Goal: Task Accomplishment & Management: Use online tool/utility

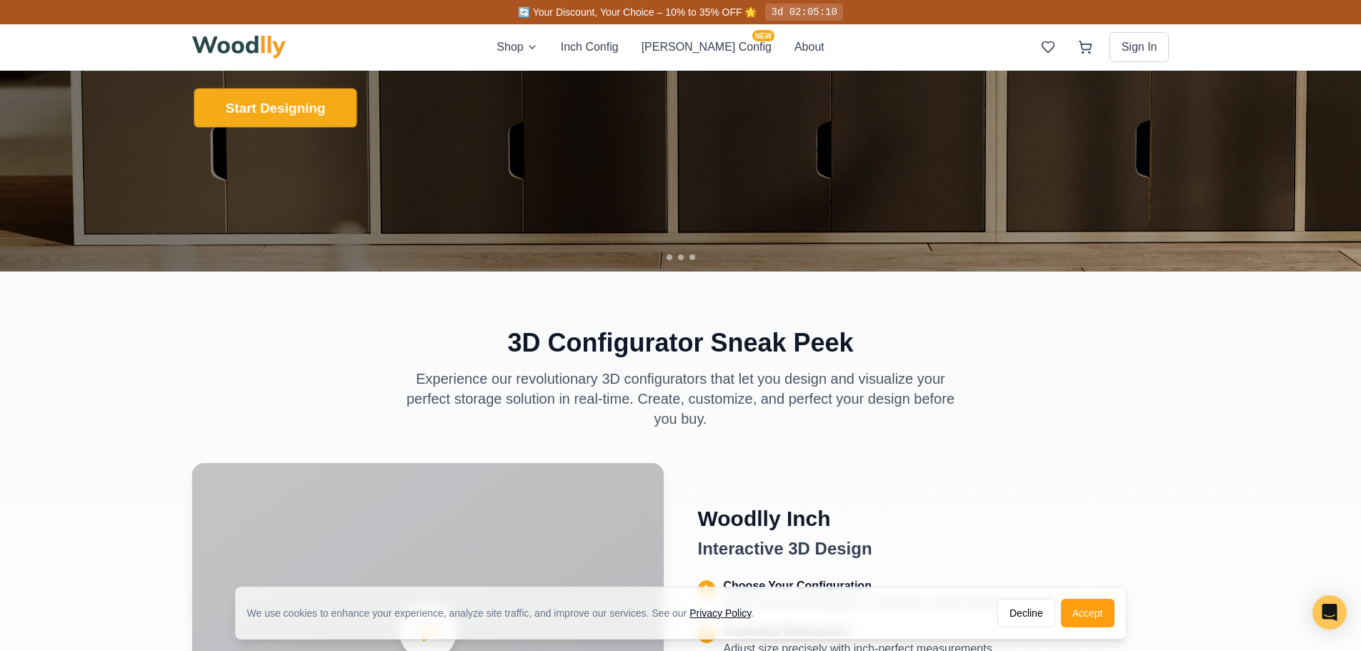
scroll to position [286, 0]
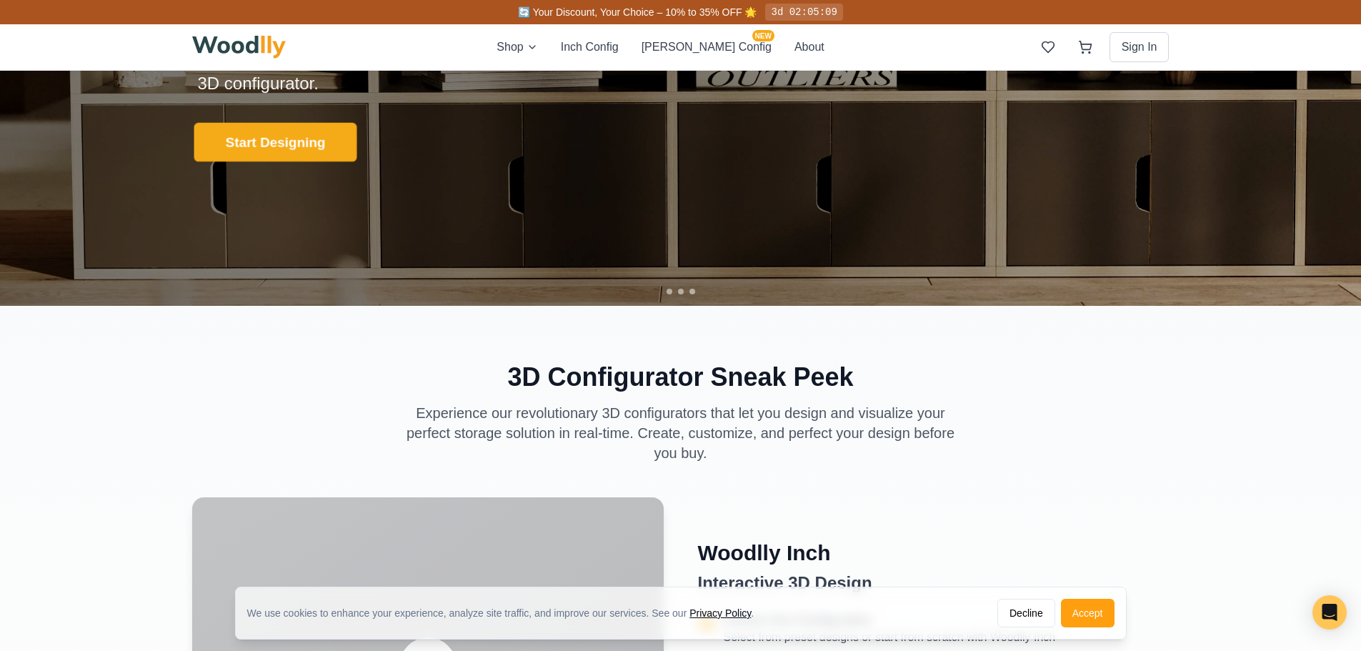
click at [297, 140] on button "Start Designing" at bounding box center [275, 142] width 163 height 39
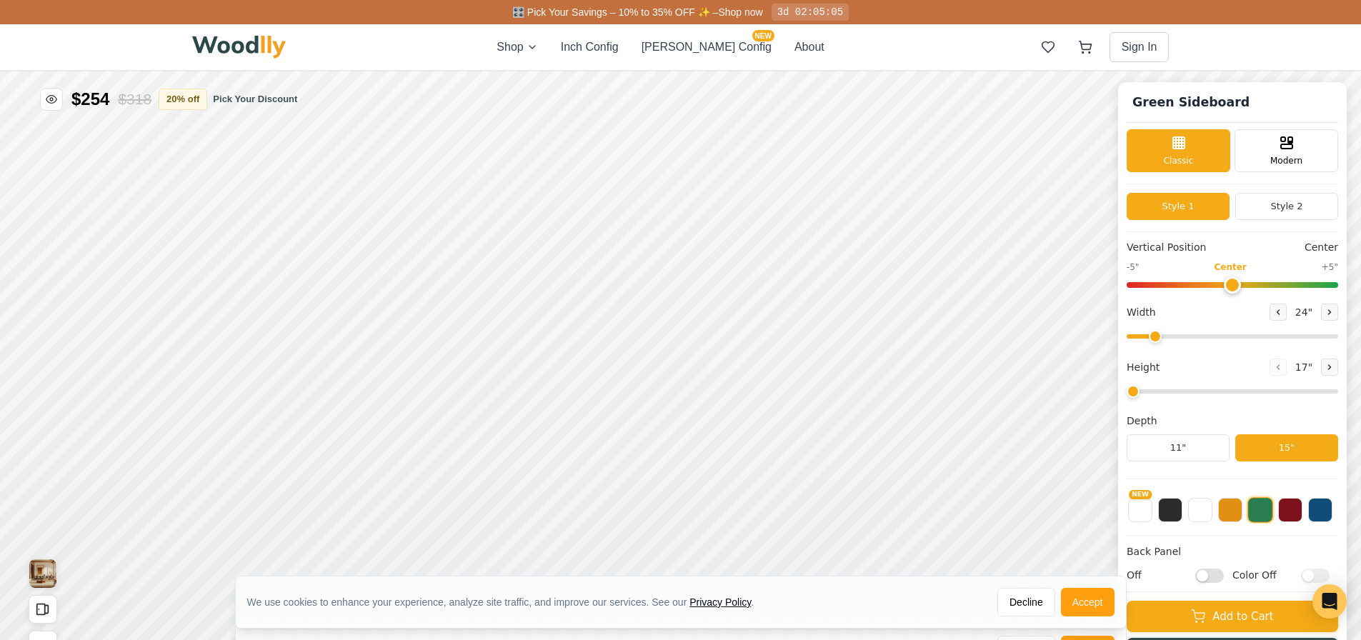
type input "56"
type input "2"
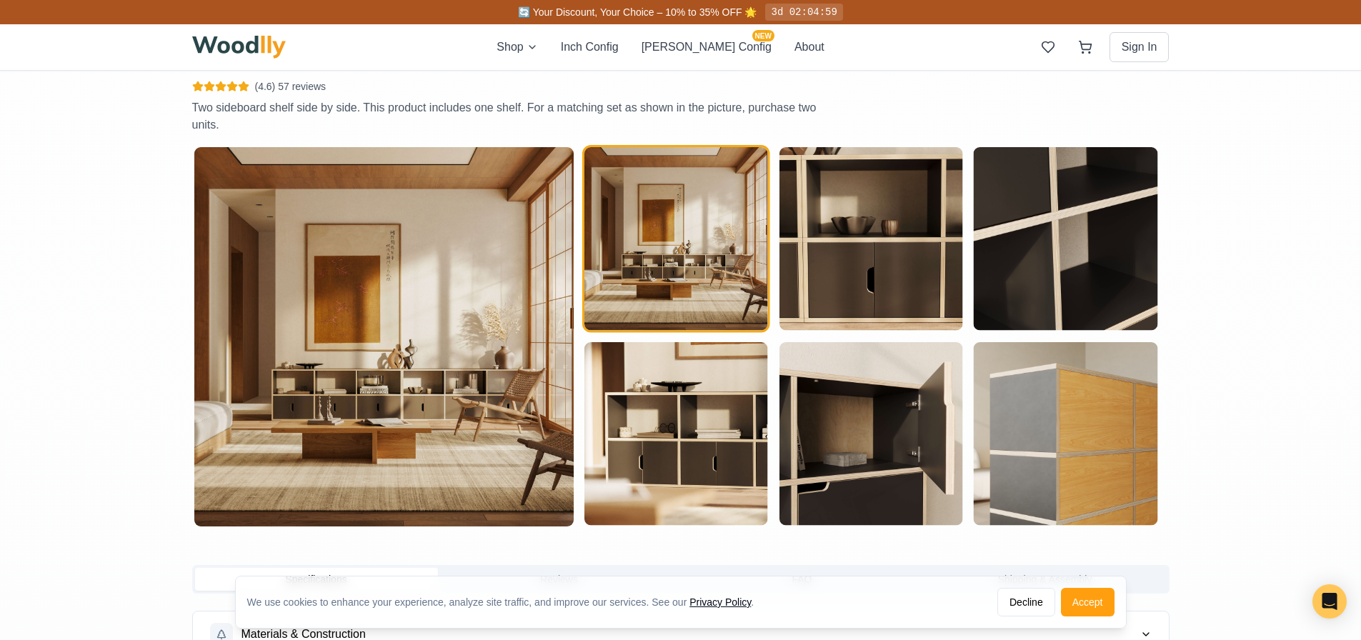
scroll to position [1000, 0]
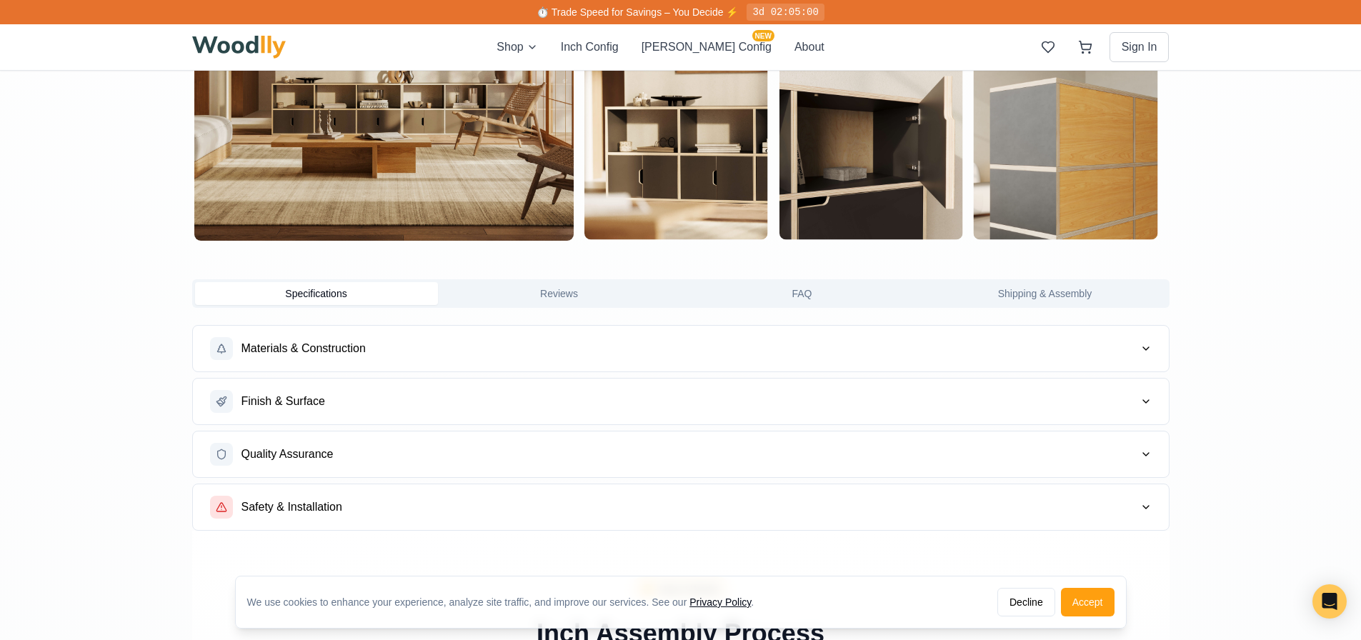
click at [575, 356] on button "Materials & Construction" at bounding box center [681, 349] width 976 height 46
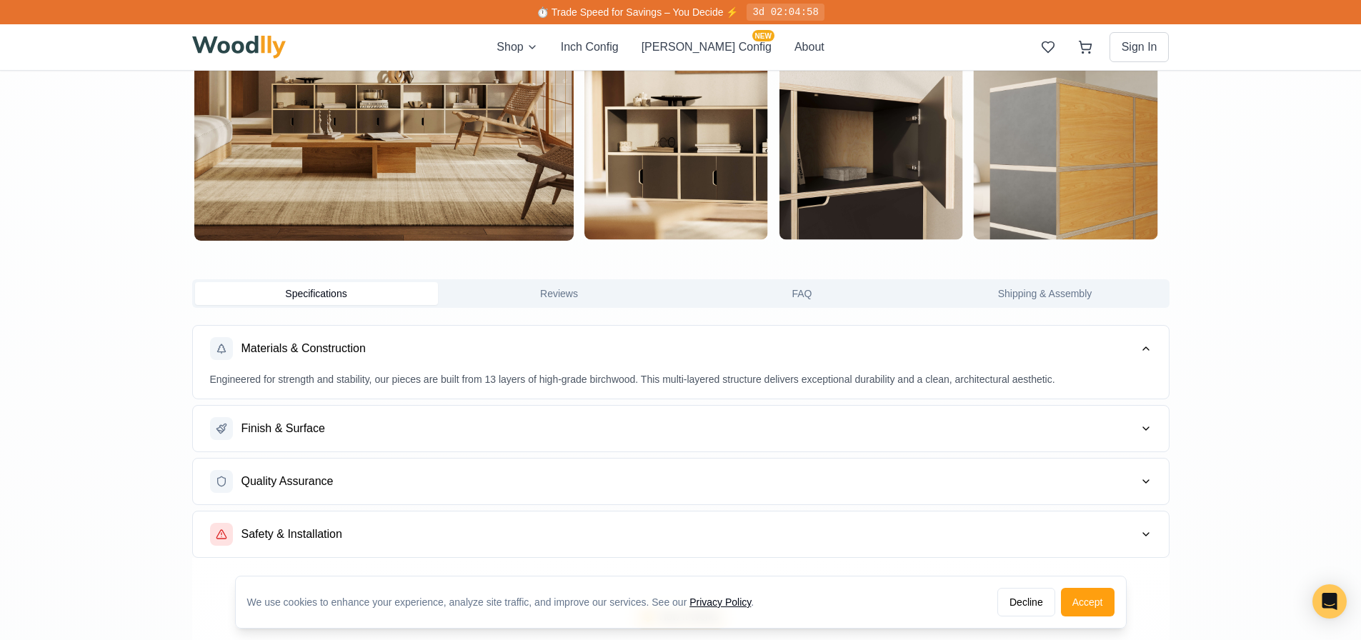
click at [508, 421] on button "Finish & Surface" at bounding box center [681, 429] width 976 height 46
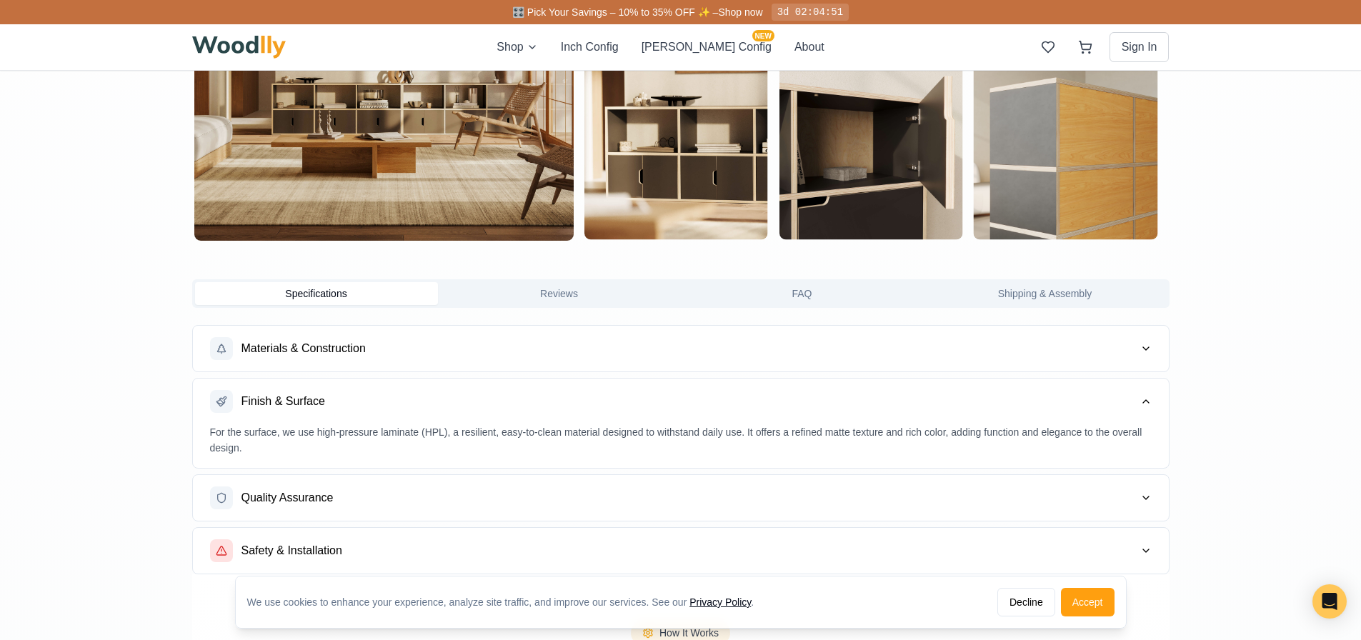
scroll to position [571, 0]
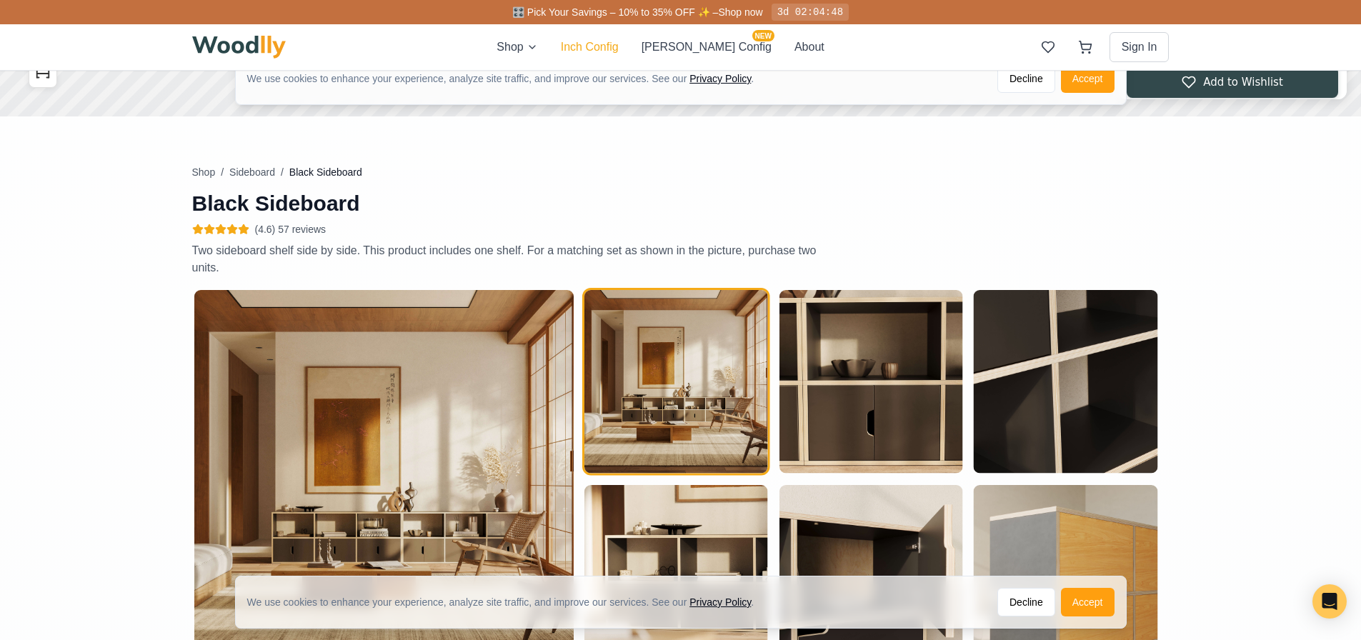
click at [619, 49] on button "Inch Config" at bounding box center [590, 47] width 58 height 17
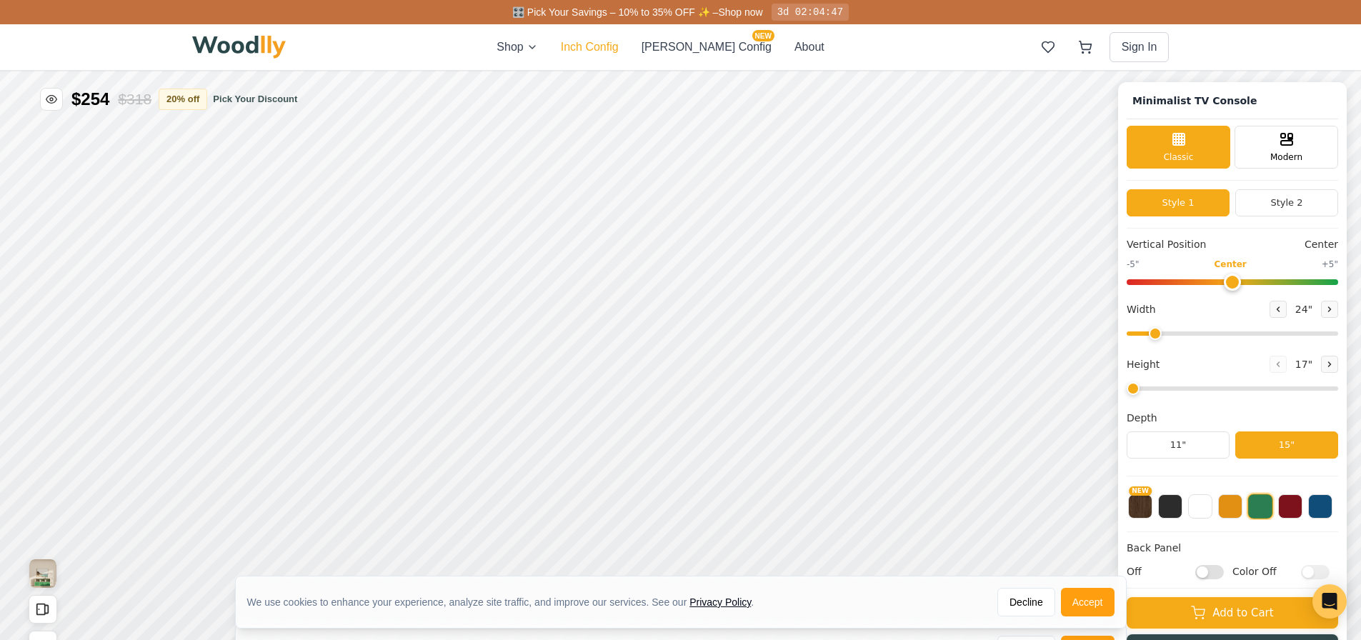
type input "63"
type input "2"
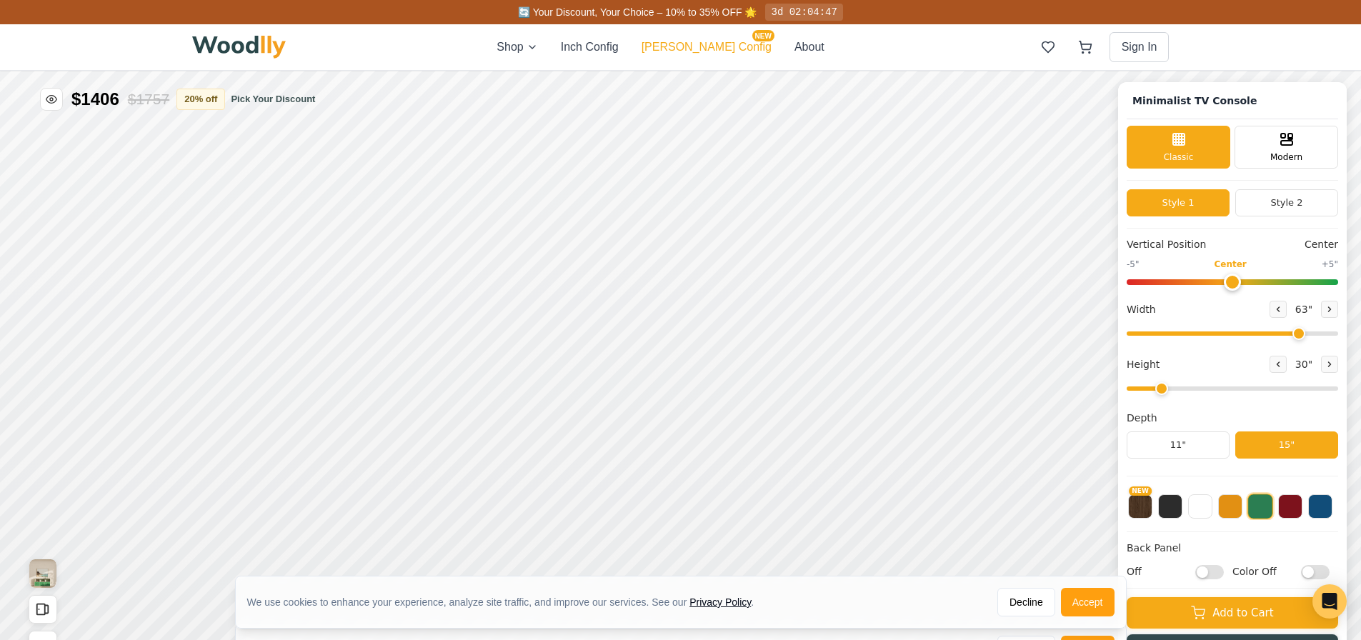
click at [706, 52] on button "[PERSON_NAME] Config NEW" at bounding box center [706, 47] width 130 height 17
